Goal: Task Accomplishment & Management: Use online tool/utility

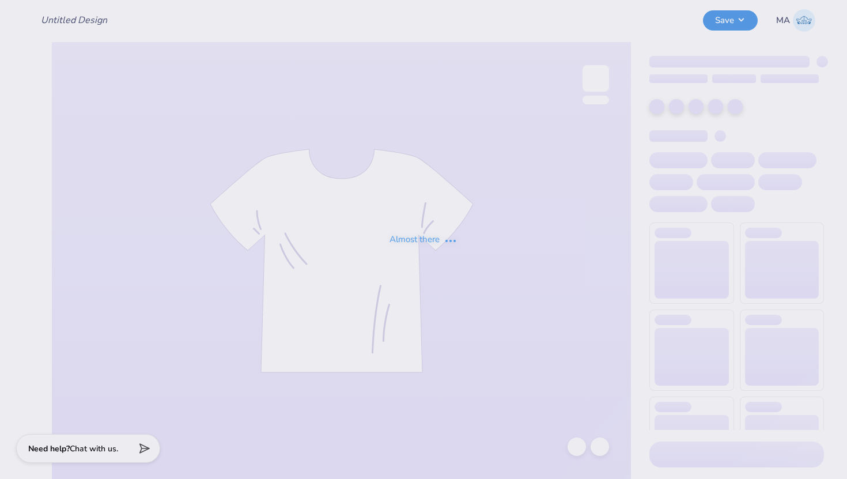
type input "P4P Tshirts"
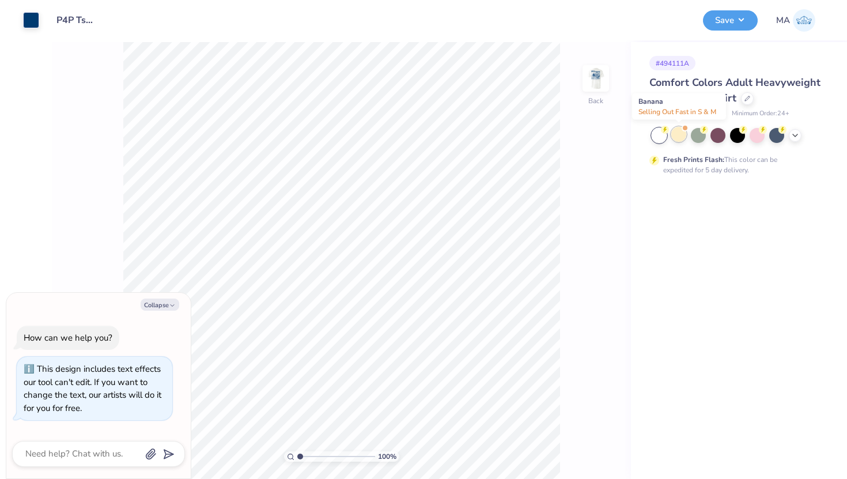
click at [679, 134] on div at bounding box center [678, 134] width 15 height 15
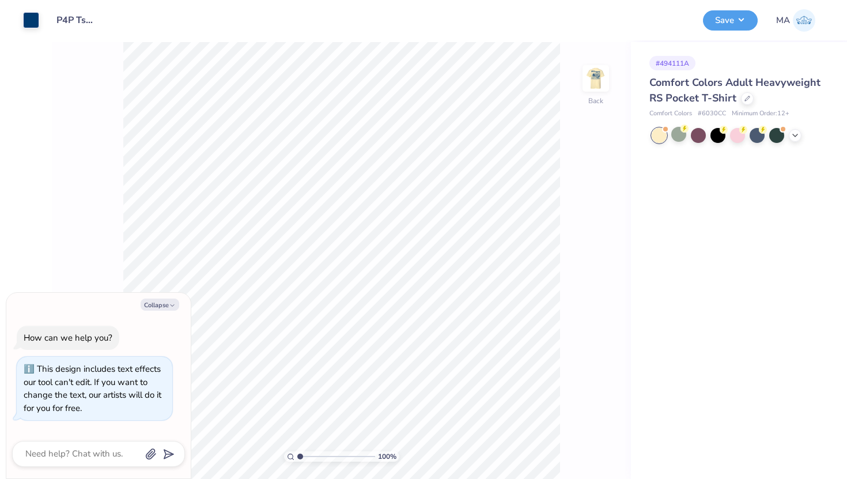
scroll to position [85, 0]
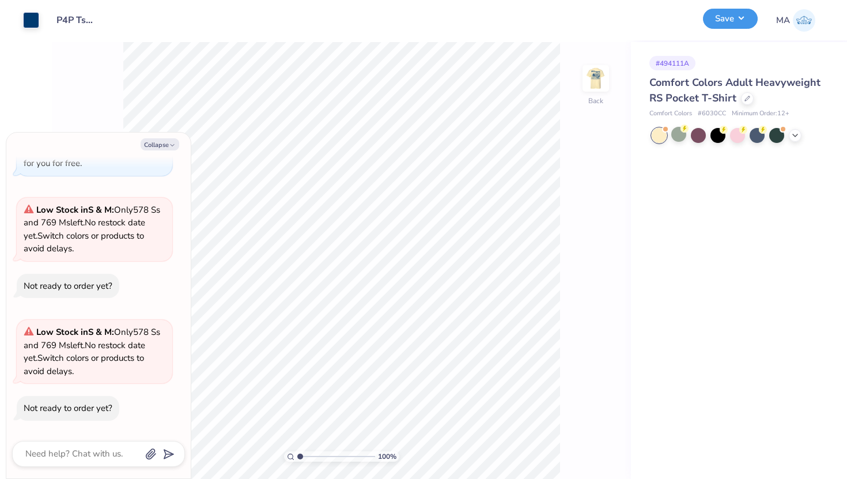
click at [729, 22] on button "Save" at bounding box center [730, 19] width 55 height 20
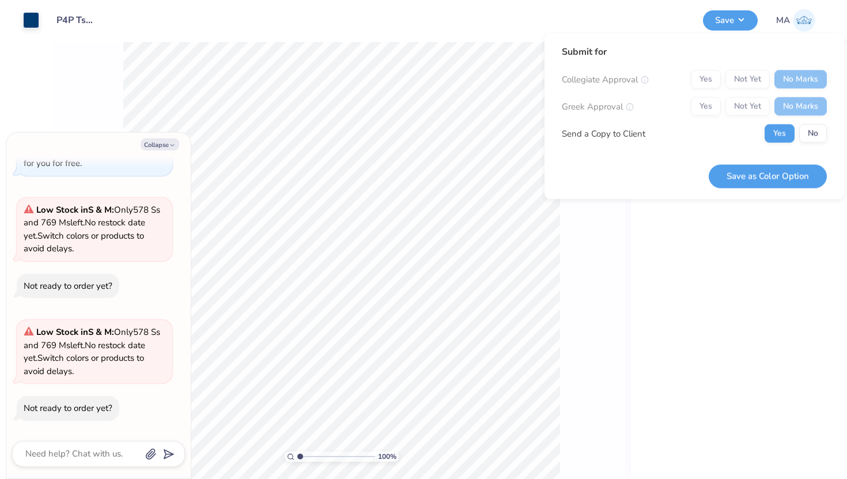
click at [667, 274] on div "# 494111A Comfort Colors Adult Heavyweight RS Pocket T-Shirt Comfort Colors # 6…" at bounding box center [739, 260] width 216 height 437
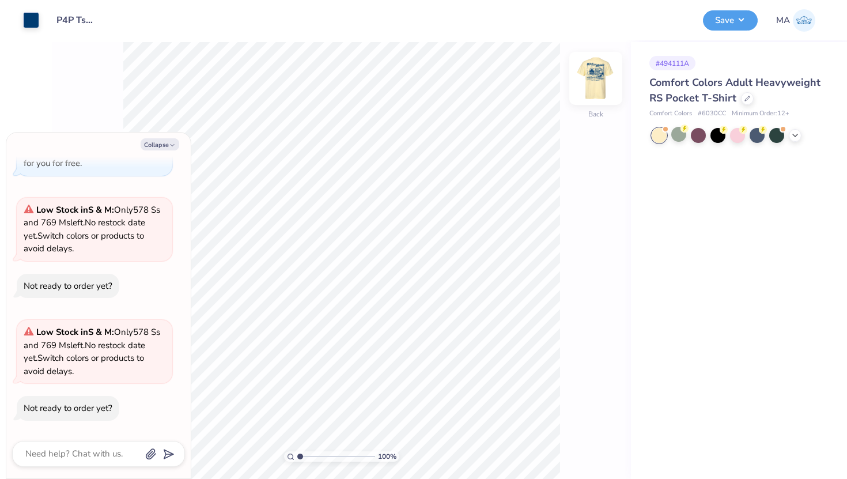
click at [595, 80] on img at bounding box center [596, 78] width 46 height 46
click at [717, 22] on button "Save" at bounding box center [730, 19] width 55 height 20
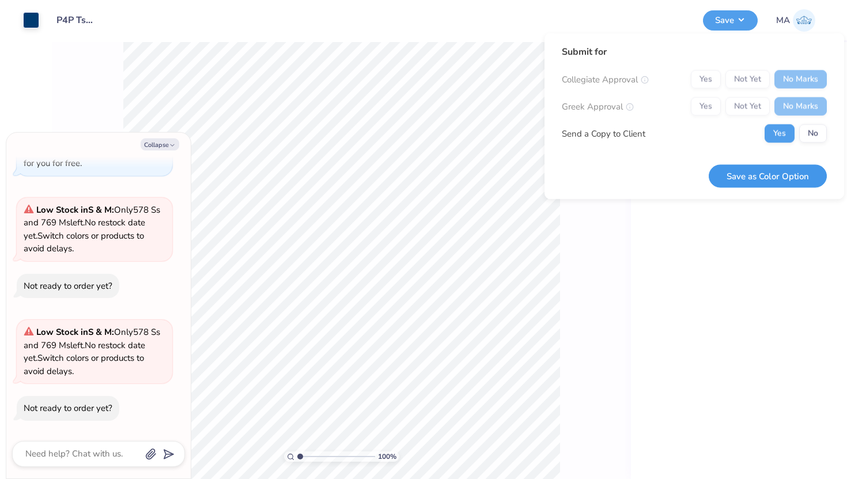
click at [762, 166] on button "Save as Color Option" at bounding box center [767, 176] width 118 height 24
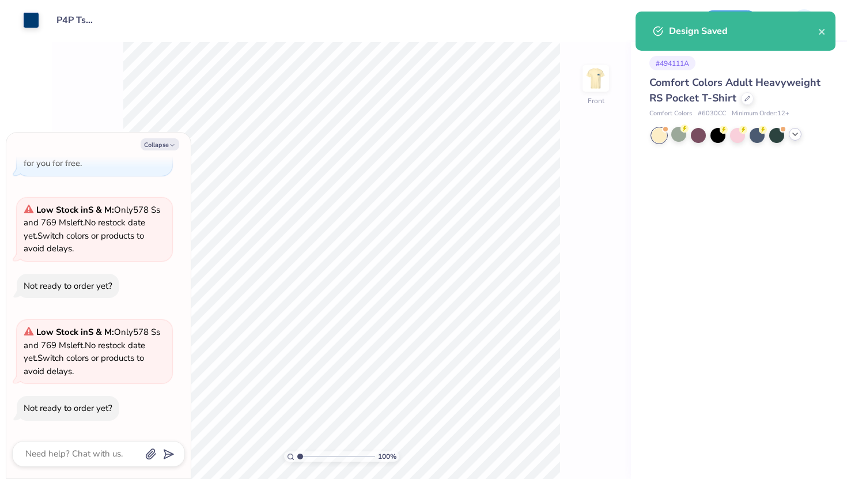
click at [794, 134] on polyline at bounding box center [795, 134] width 5 height 2
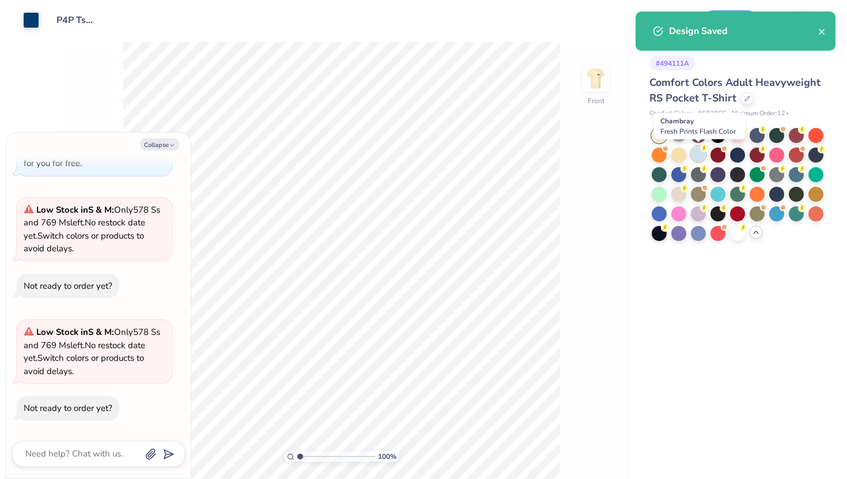
click at [701, 156] on div at bounding box center [698, 153] width 15 height 15
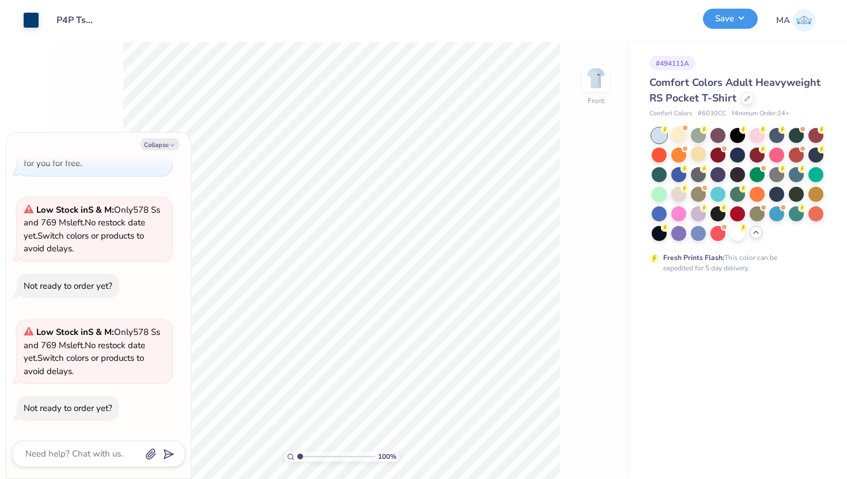
click at [733, 29] on div "Save" at bounding box center [730, 20] width 55 height 20
click at [733, 21] on button "Save" at bounding box center [730, 19] width 55 height 20
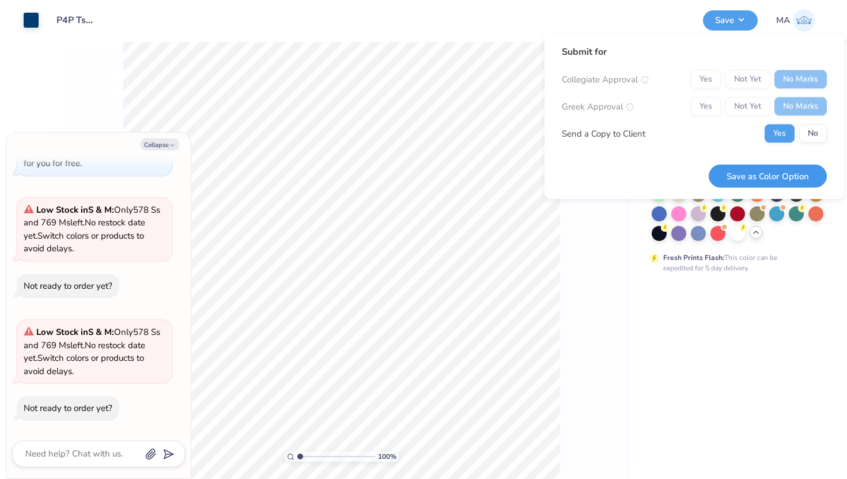
click at [730, 181] on button "Save as Color Option" at bounding box center [767, 176] width 118 height 24
type textarea "x"
